Goal: Task Accomplishment & Management: Manage account settings

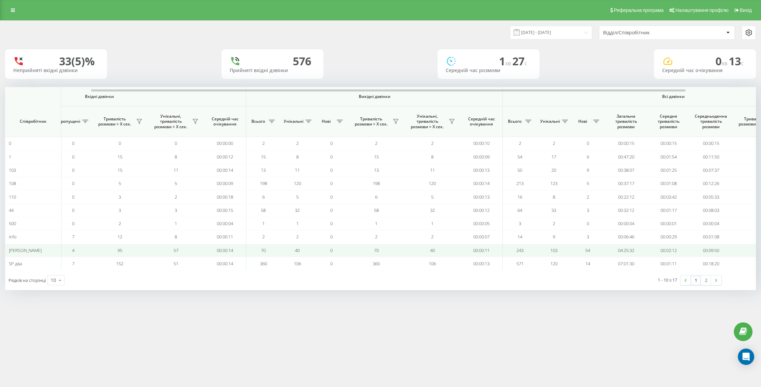
scroll to position [0, 197]
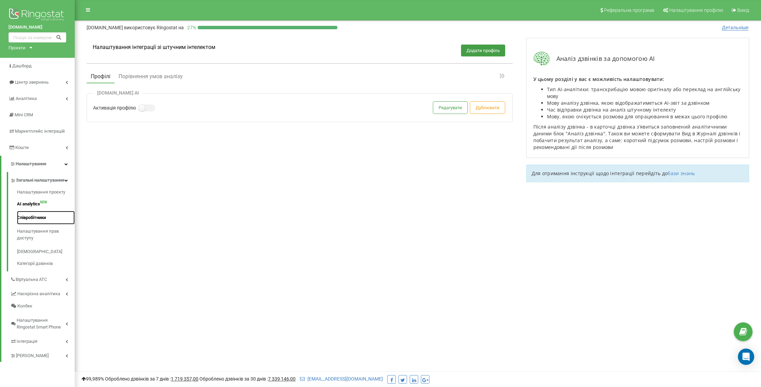
click at [33, 222] on link "Співробітники" at bounding box center [46, 218] width 58 height 14
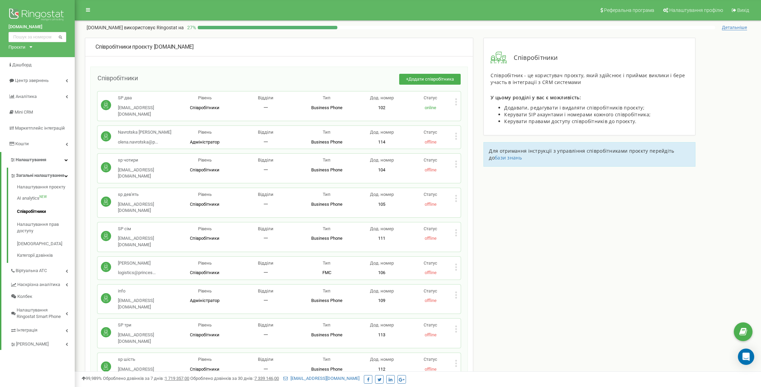
click at [460, 158] on div "sp чотири [EMAIL_ADDRESS][DOMAIN_NAME] Рівень Співробітники Відділи 一 Тип Busin…" at bounding box center [278, 168] width 363 height 29
click at [458, 158] on div "sp чотири sp4@princess.ua Рівень Співробітники Відділи 一 Тип Business Phone Пов…" at bounding box center [278, 168] width 363 height 29
click at [455, 160] on icon at bounding box center [456, 163] width 2 height 7
click at [523, 265] on div "Співробітники проєкту princess.ua Співробітники + Додати співробітника SP два s…" at bounding box center [418, 297] width 676 height 519
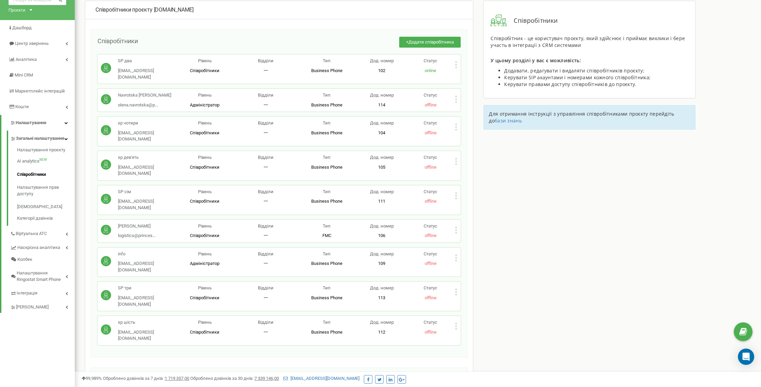
scroll to position [37, 0]
click at [453, 319] on p "Статус" at bounding box center [430, 322] width 49 height 6
click at [455, 322] on icon at bounding box center [456, 325] width 2 height 7
click at [484, 335] on span "Редагувати" at bounding box center [477, 337] width 27 height 4
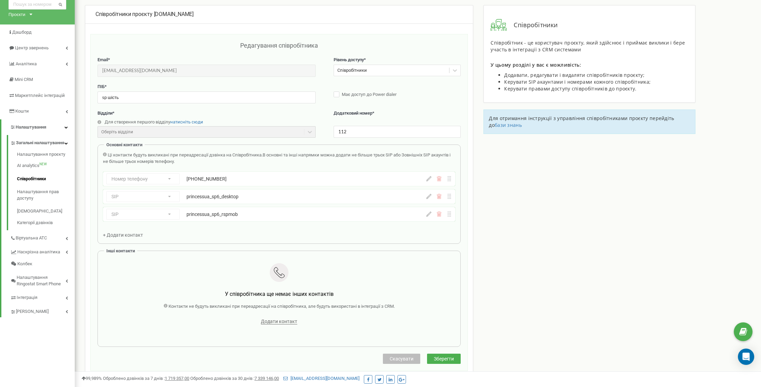
scroll to position [0, 0]
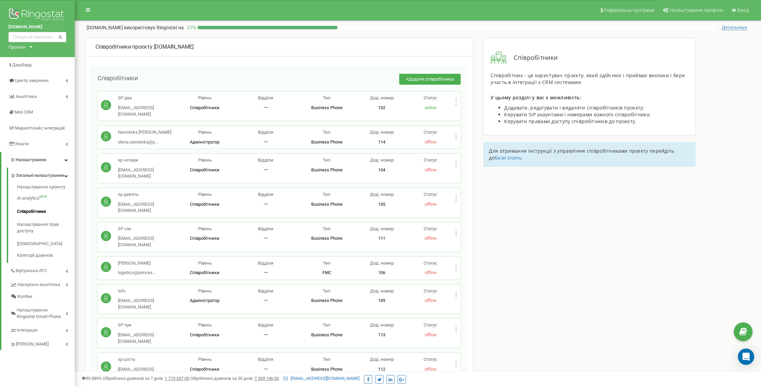
scroll to position [1, 0]
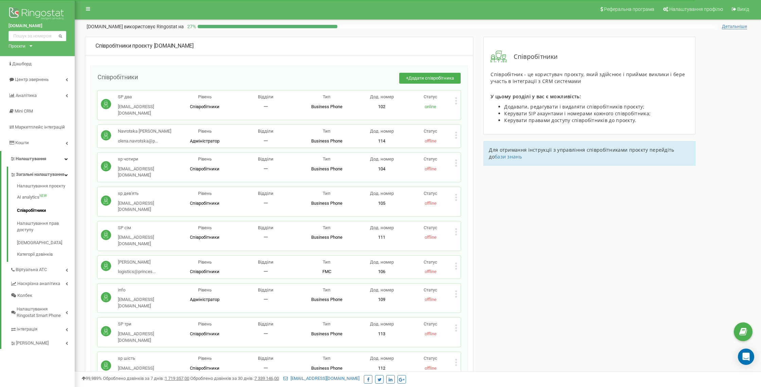
click at [454, 225] on div "Статус offline" at bounding box center [430, 233] width 49 height 16
click at [456, 231] on icon at bounding box center [456, 232] width 2 height 2
click at [471, 240] on span "Редагувати" at bounding box center [477, 242] width 27 height 4
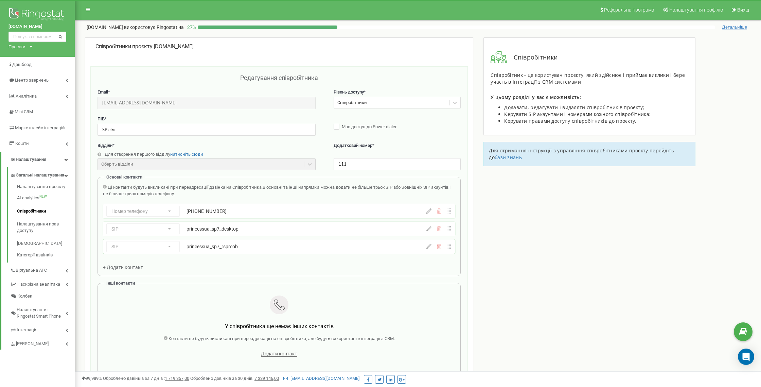
scroll to position [0, 0]
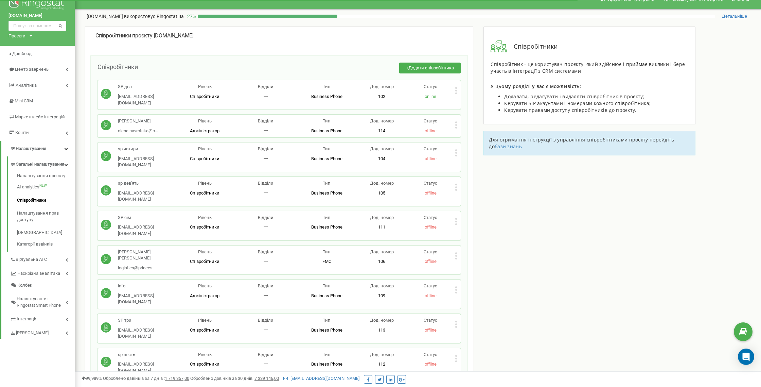
scroll to position [14, 0]
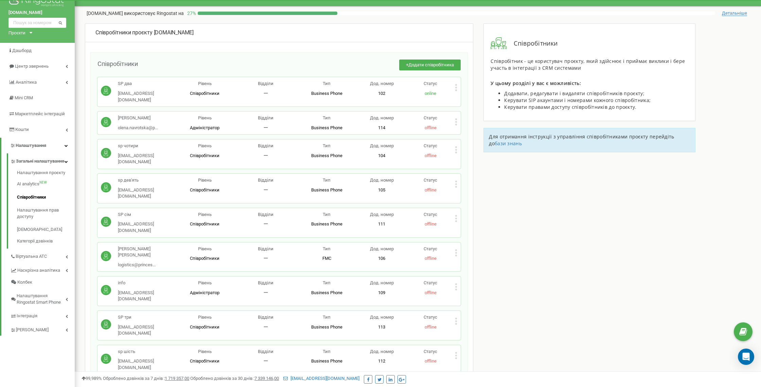
click at [456, 215] on icon at bounding box center [456, 218] width 2 height 7
click at [481, 227] on span "Редагувати" at bounding box center [477, 229] width 27 height 4
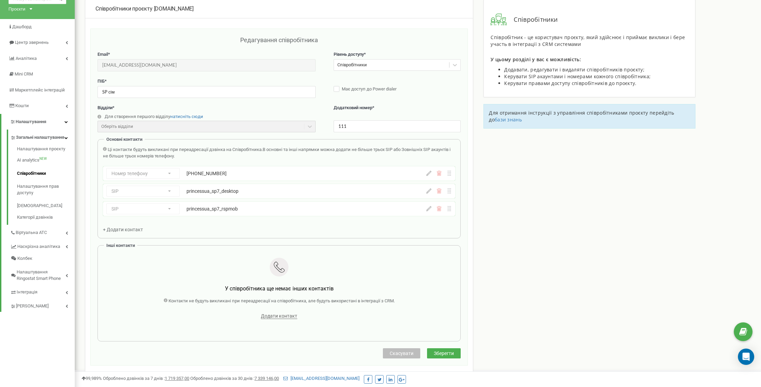
scroll to position [0, 0]
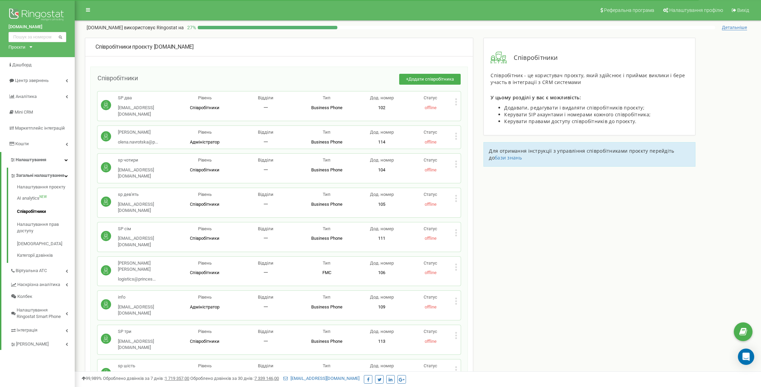
scroll to position [2, 0]
